Goal: Find specific page/section: Find specific page/section

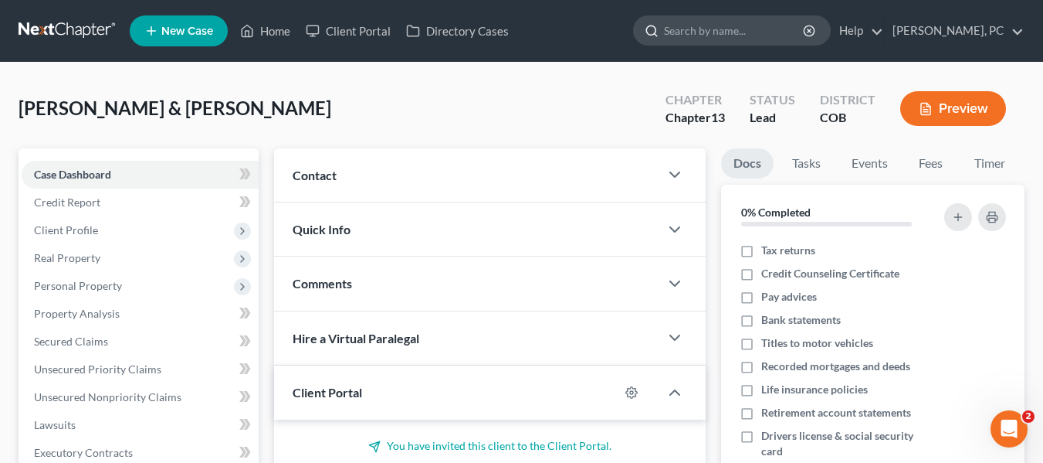
click at [706, 32] on input "search" at bounding box center [734, 30] width 141 height 29
type input "[PERSON_NAME]"
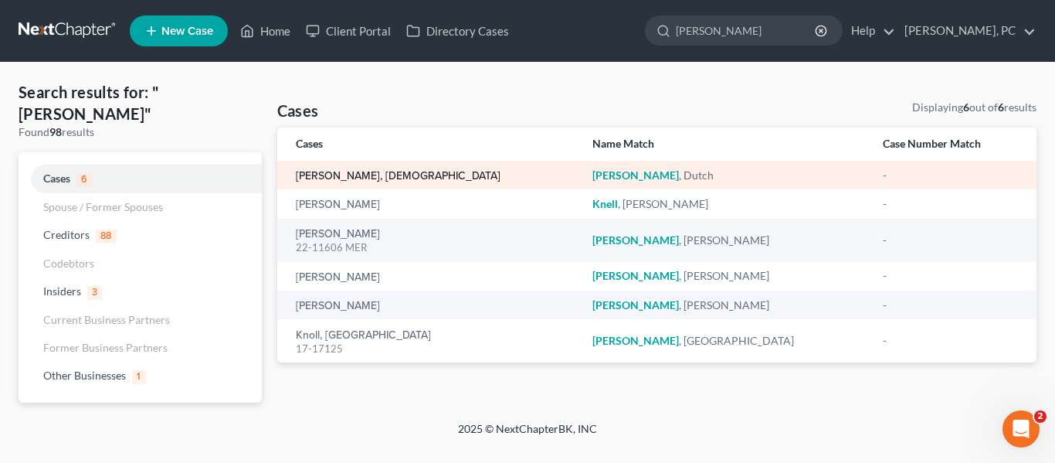
click at [331, 181] on link "[PERSON_NAME], [DEMOGRAPHIC_DATA]" at bounding box center [398, 176] width 205 height 11
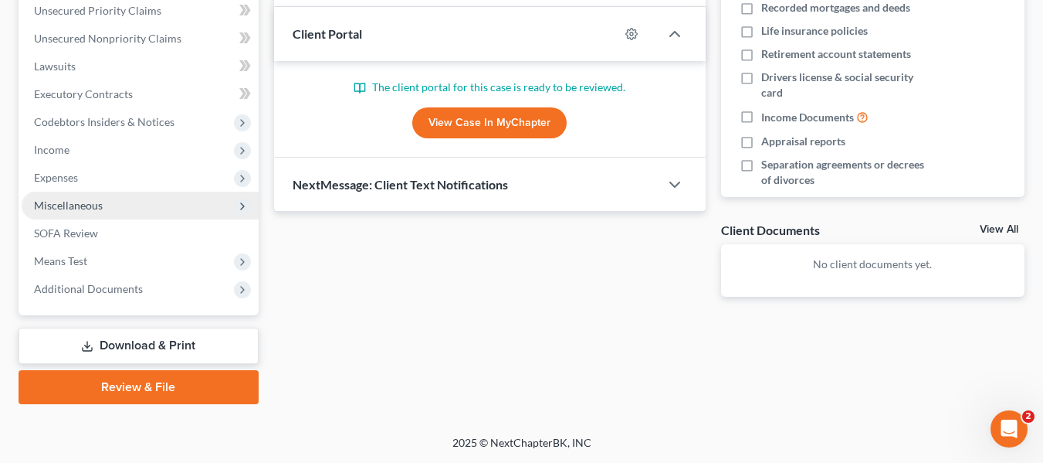
scroll to position [281, 0]
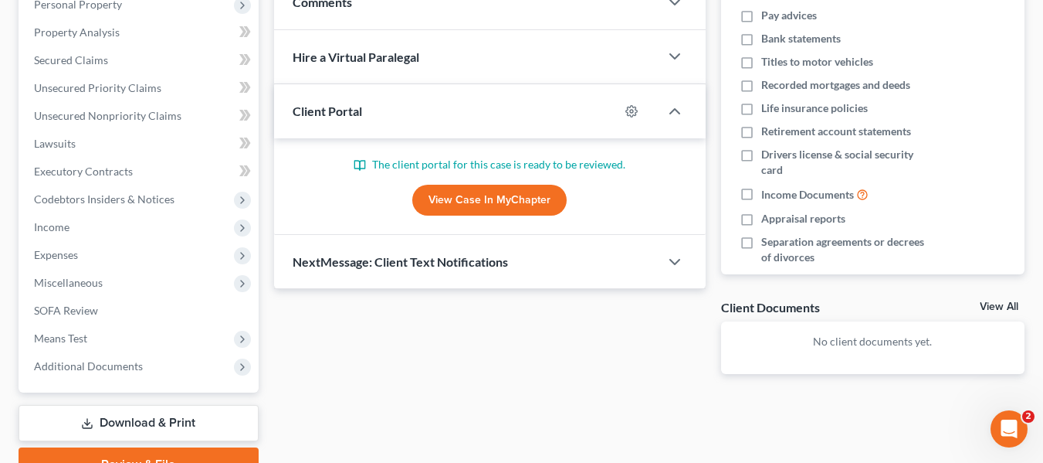
click at [460, 194] on link "View Case in MyChapter" at bounding box center [489, 200] width 154 height 31
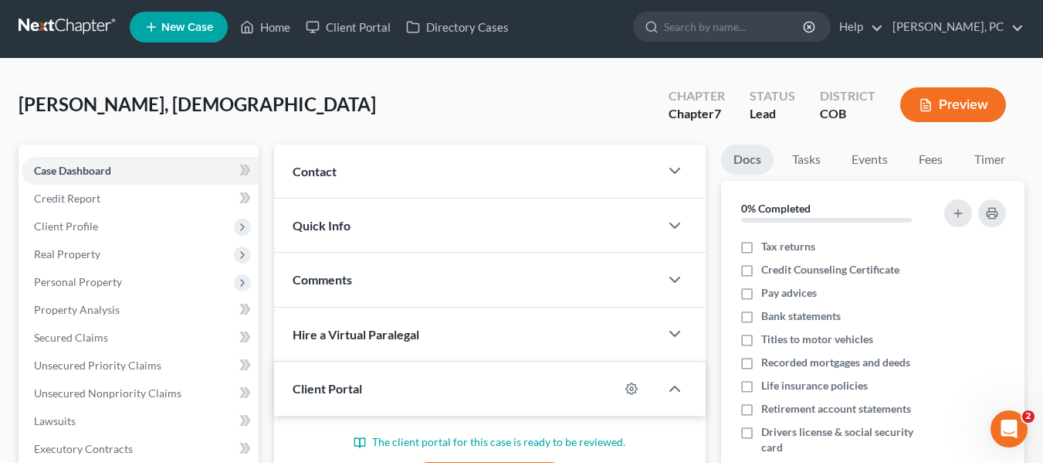
scroll to position [0, 0]
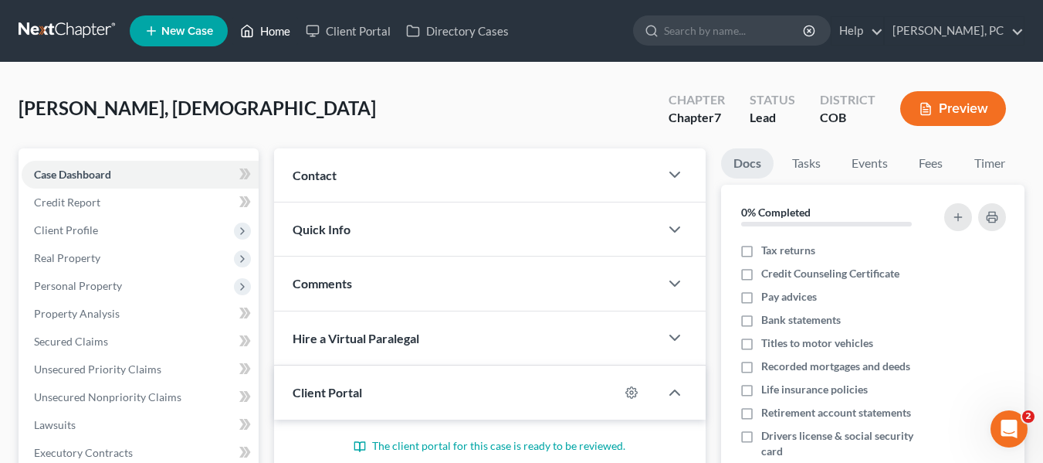
click at [248, 31] on polyline at bounding box center [248, 34] width 4 height 6
